Goal: Navigation & Orientation: Find specific page/section

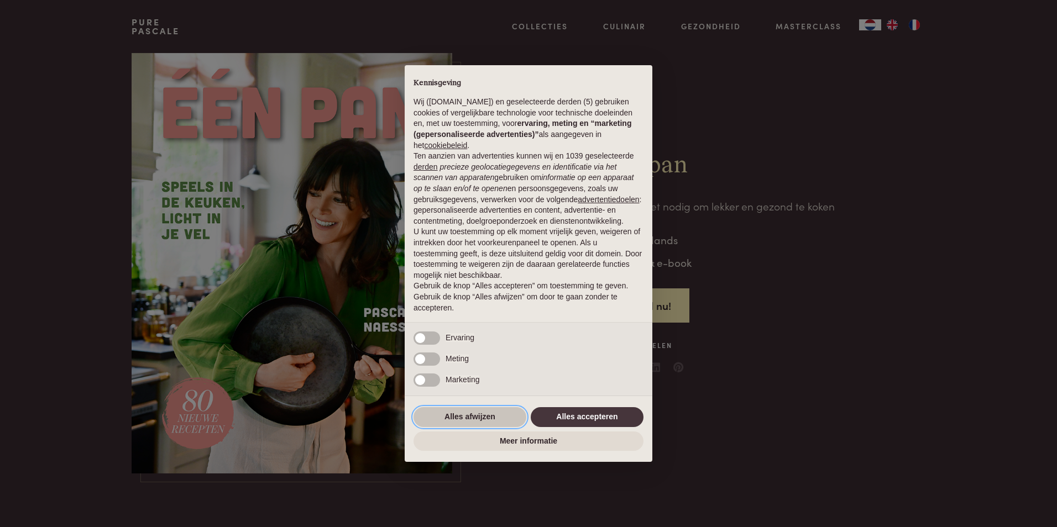
click at [483, 414] on button "Alles afwijzen" at bounding box center [469, 417] width 113 height 20
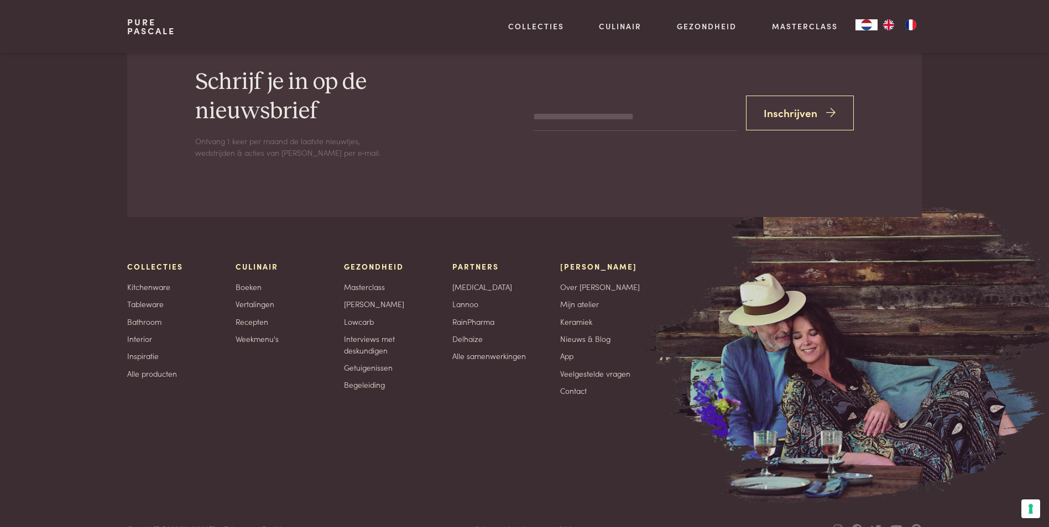
scroll to position [3247, 0]
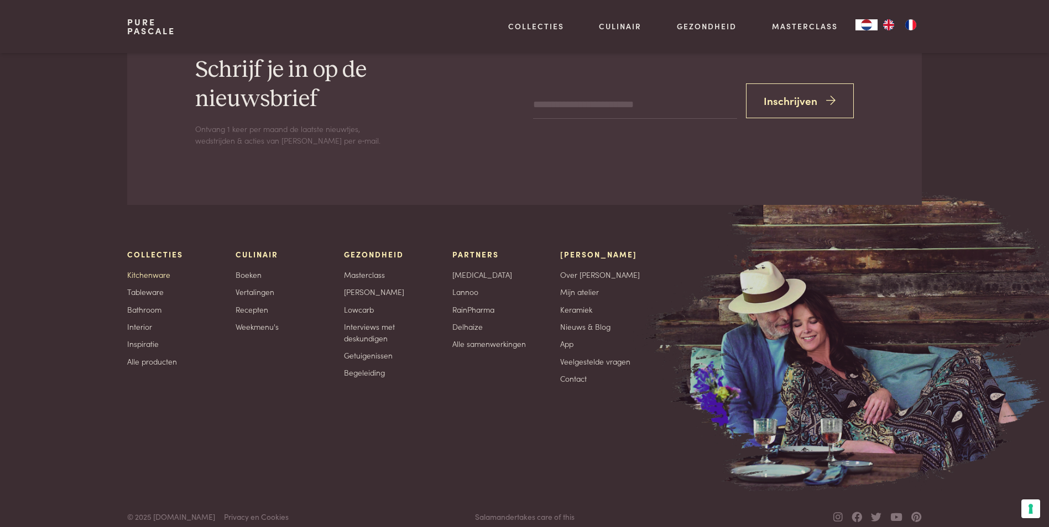
click at [137, 269] on link "Kitchenware" at bounding box center [148, 275] width 43 height 12
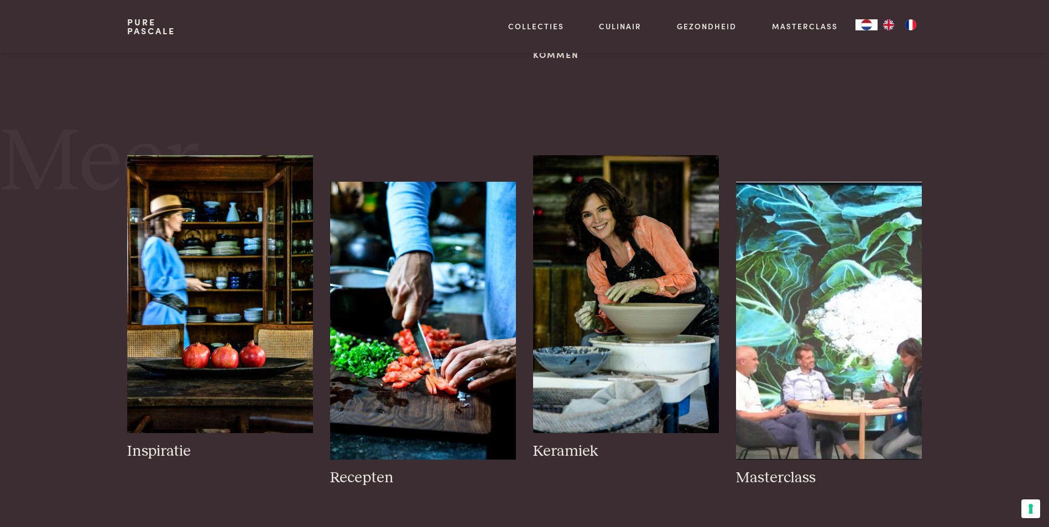
scroll to position [387, 0]
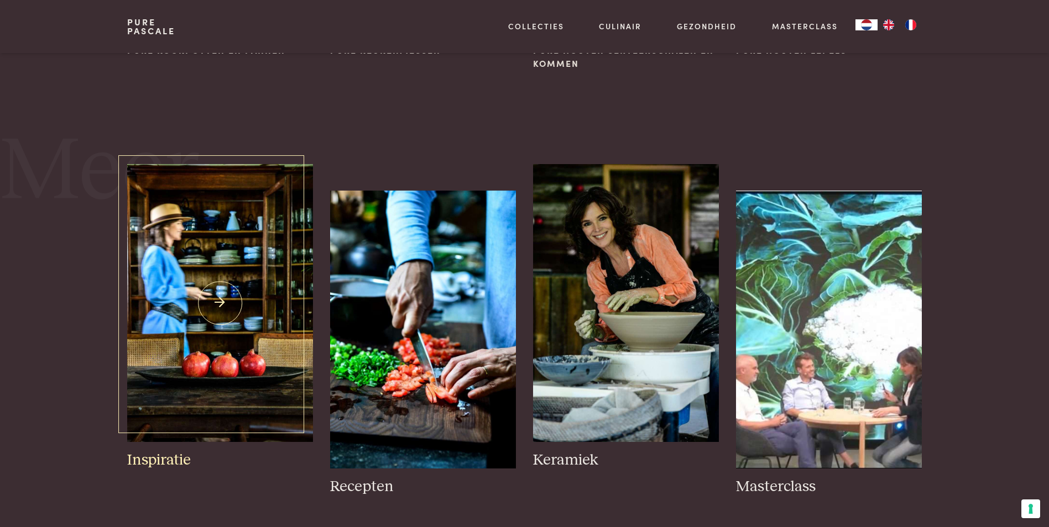
click at [223, 304] on img at bounding box center [219, 303] width 185 height 278
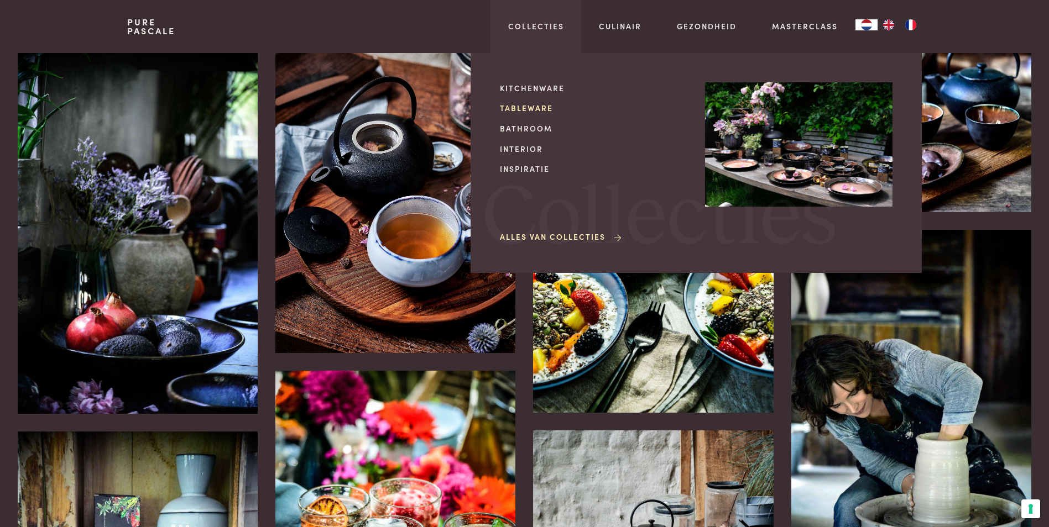
click at [528, 110] on link "Tableware" at bounding box center [593, 108] width 187 height 12
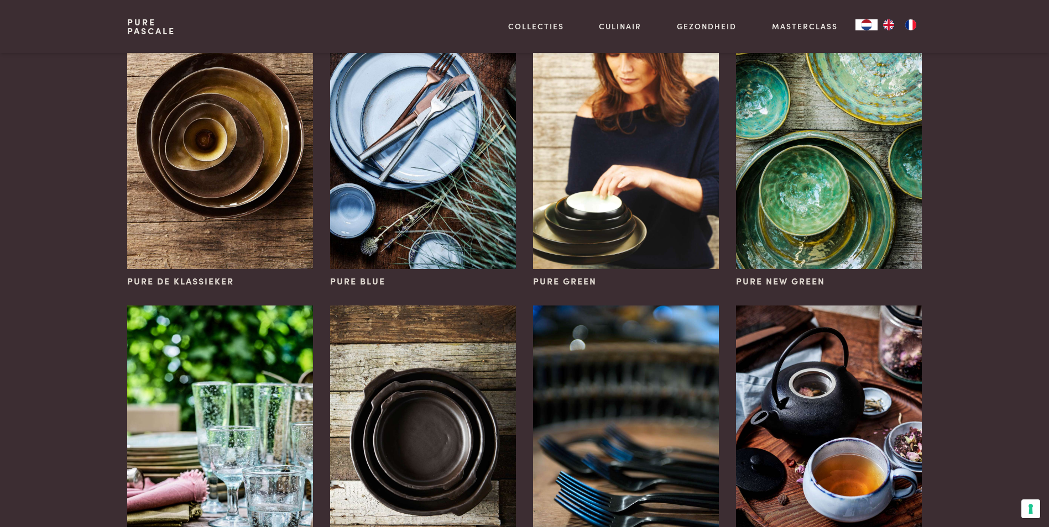
scroll to position [111, 0]
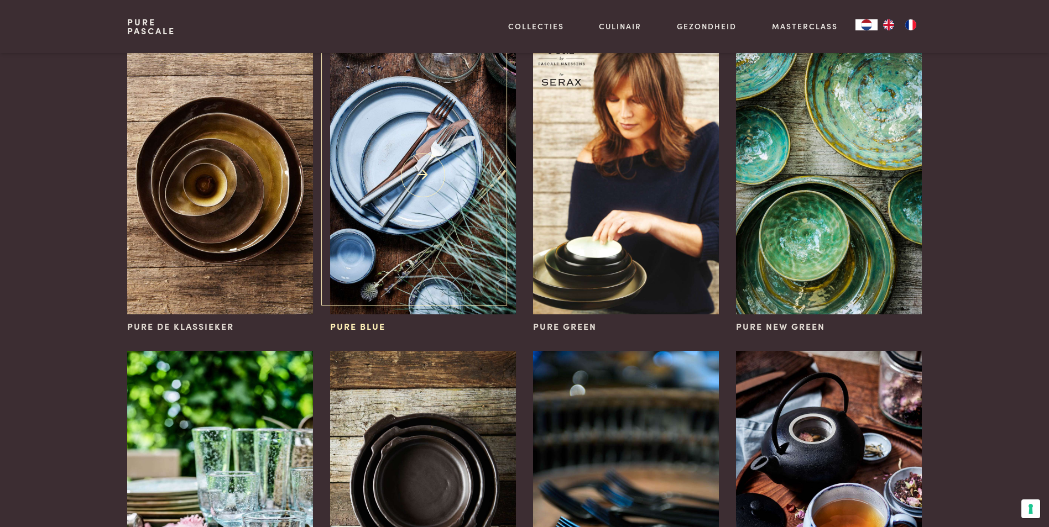
click at [444, 152] on img at bounding box center [422, 175] width 185 height 278
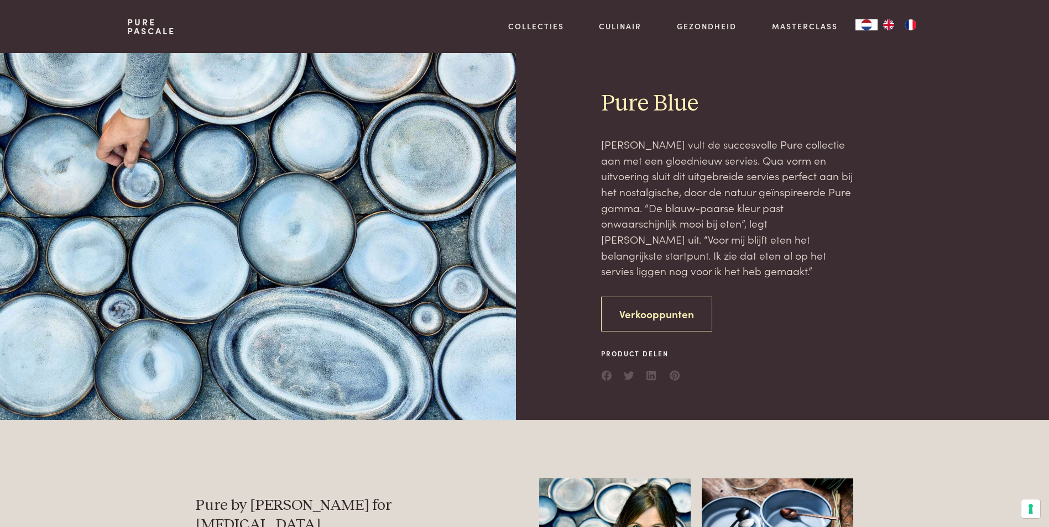
click at [660, 306] on link "Verkooppunten" at bounding box center [656, 314] width 111 height 35
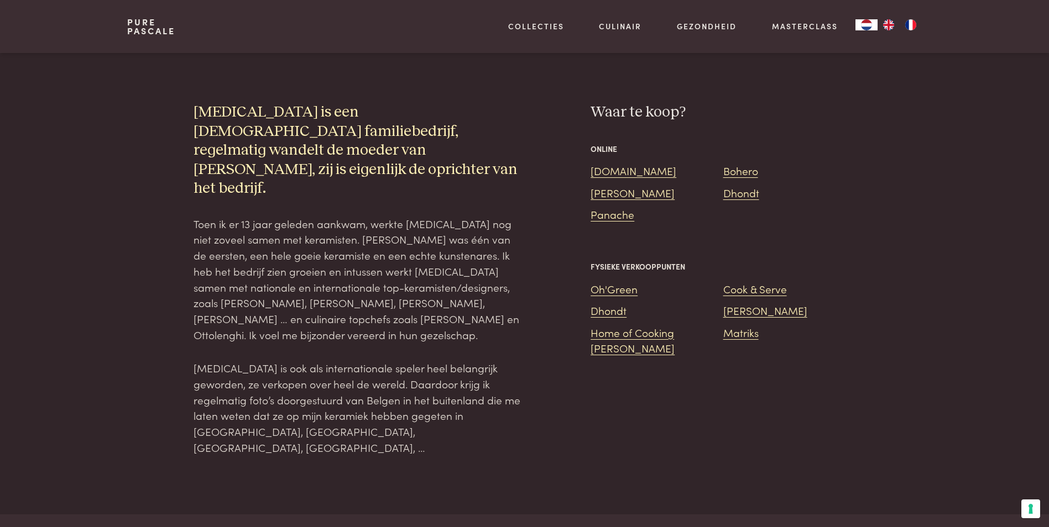
scroll to position [2121, 0]
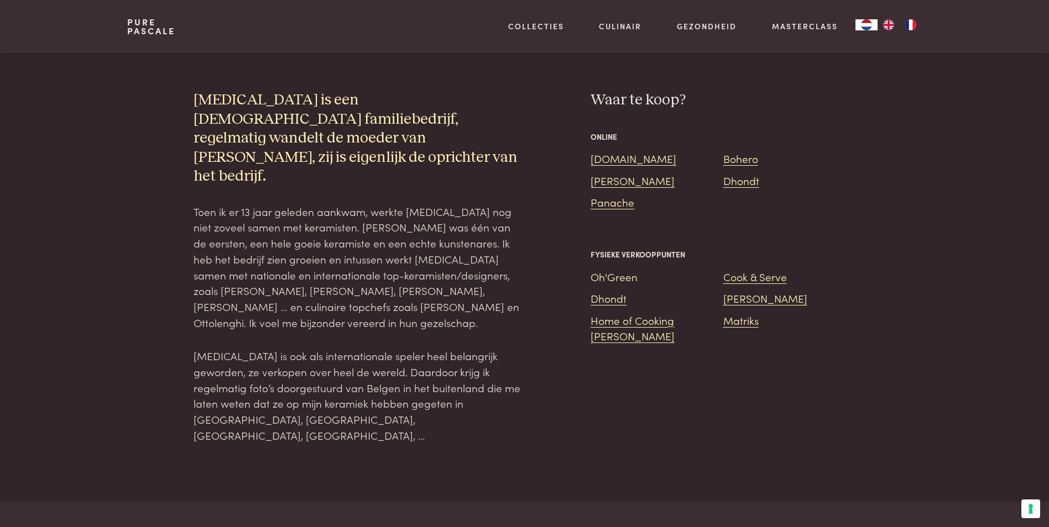
click at [602, 269] on link "Oh'Green" at bounding box center [613, 276] width 47 height 15
